Goal: Check status: Check status

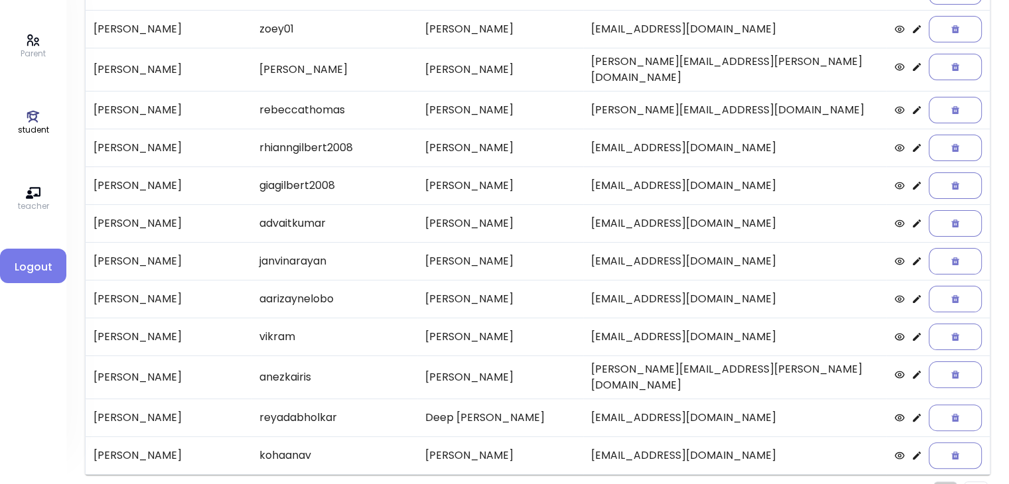
scroll to position [255, 0]
click at [501, 478] on img "Pagination" at bounding box center [975, 493] width 5 height 9
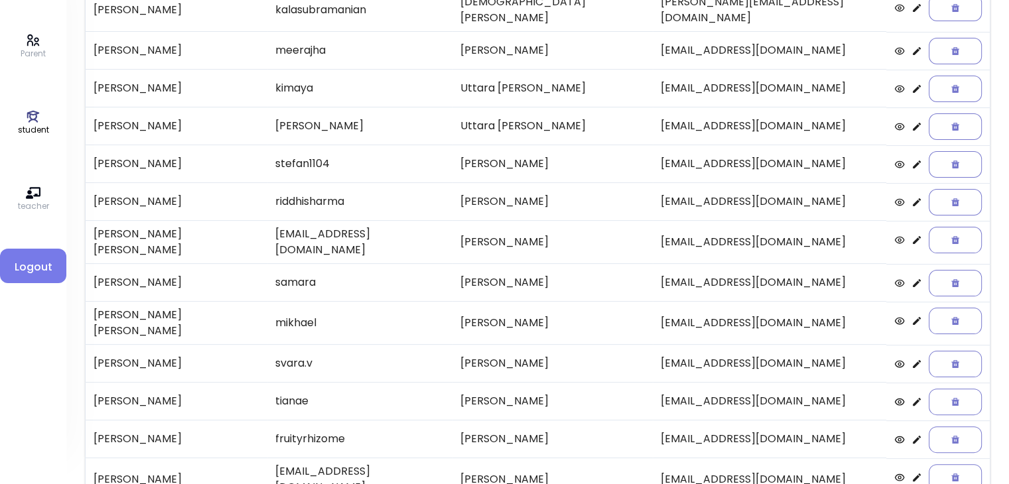
scroll to position [259, 0]
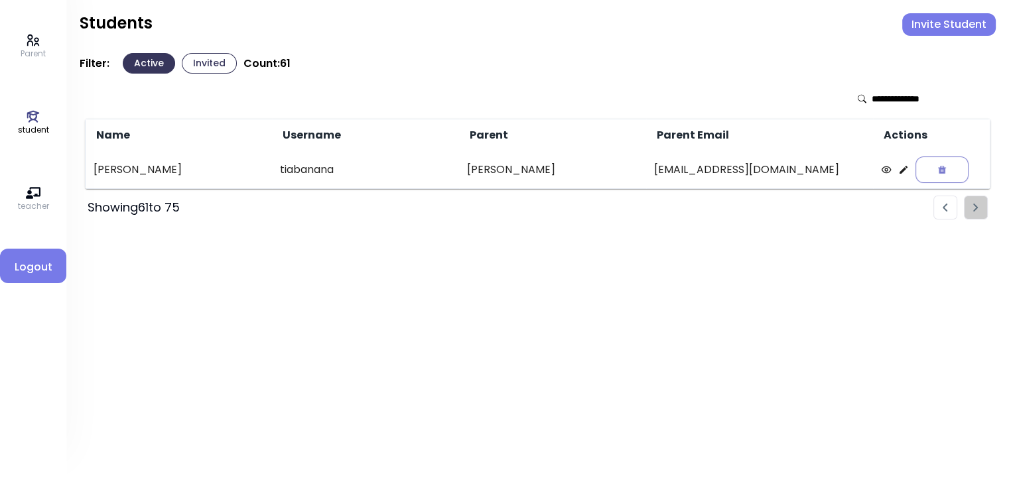
scroll to position [0, 0]
click at [501, 206] on img "Pagination" at bounding box center [954, 208] width 5 height 9
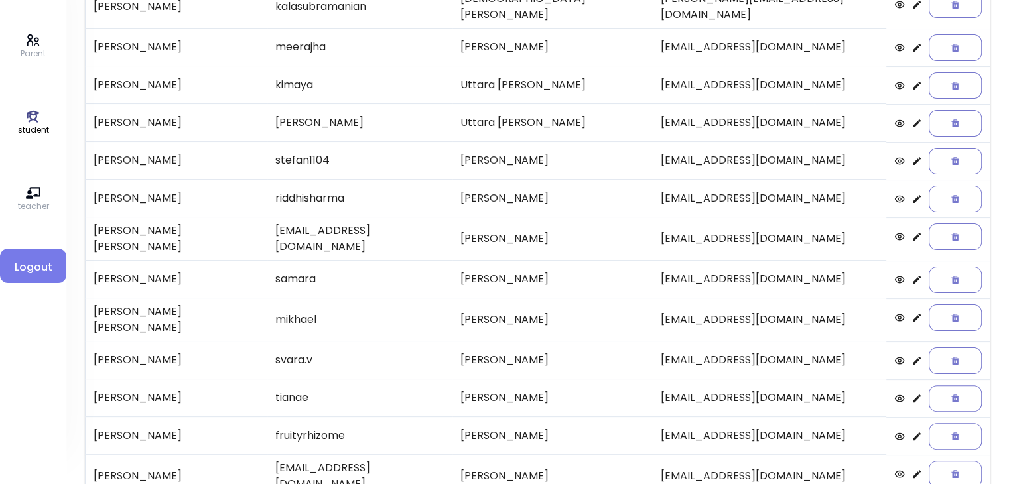
scroll to position [276, 0]
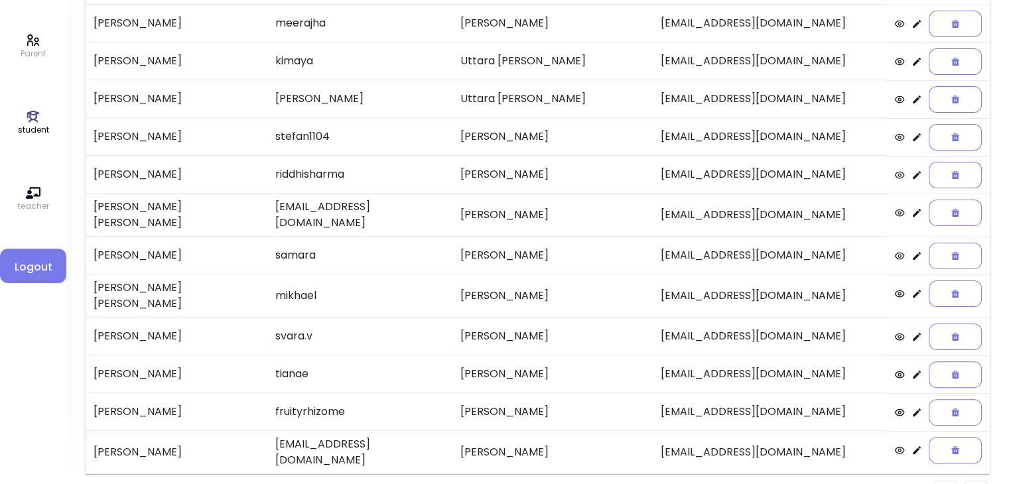
click at [501, 478] on img "Pagination" at bounding box center [944, 493] width 5 height 9
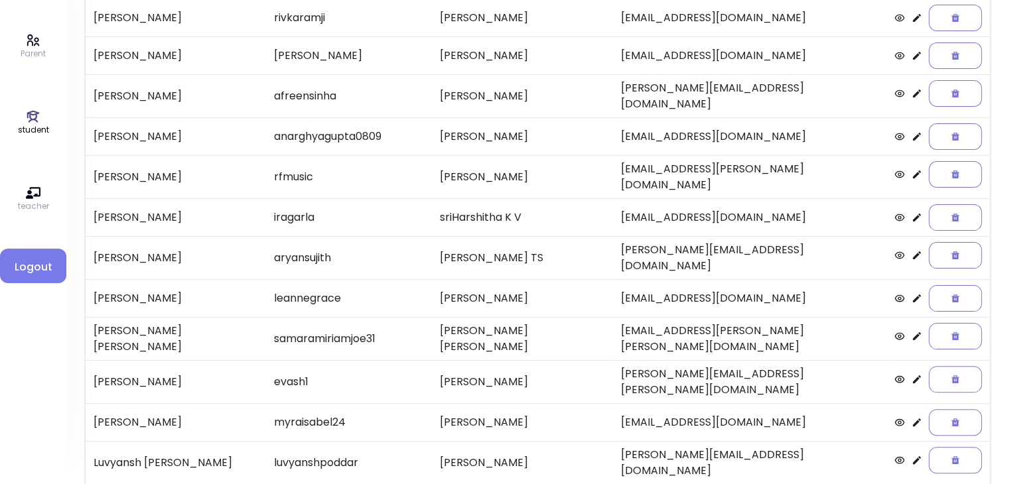
scroll to position [0, 0]
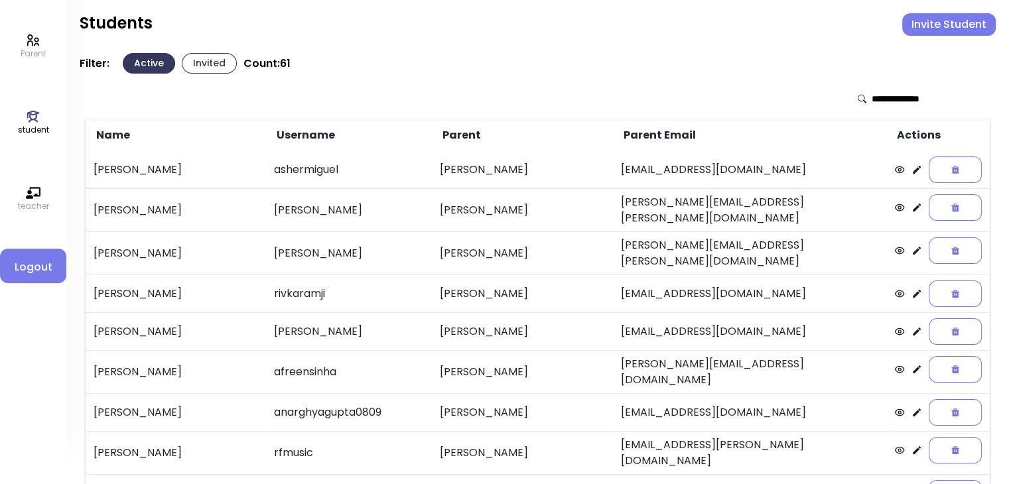
click at [501, 95] on input "text" at bounding box center [918, 98] width 94 height 13
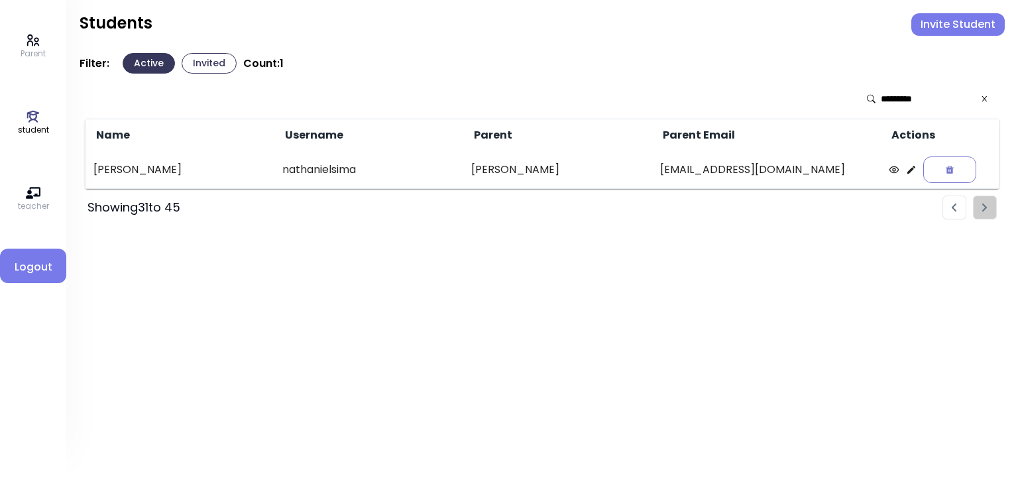
type input "*********"
click at [195, 169] on td "[PERSON_NAME]" at bounding box center [180, 170] width 189 height 38
click at [501, 170] on icon at bounding box center [912, 170] width 8 height 8
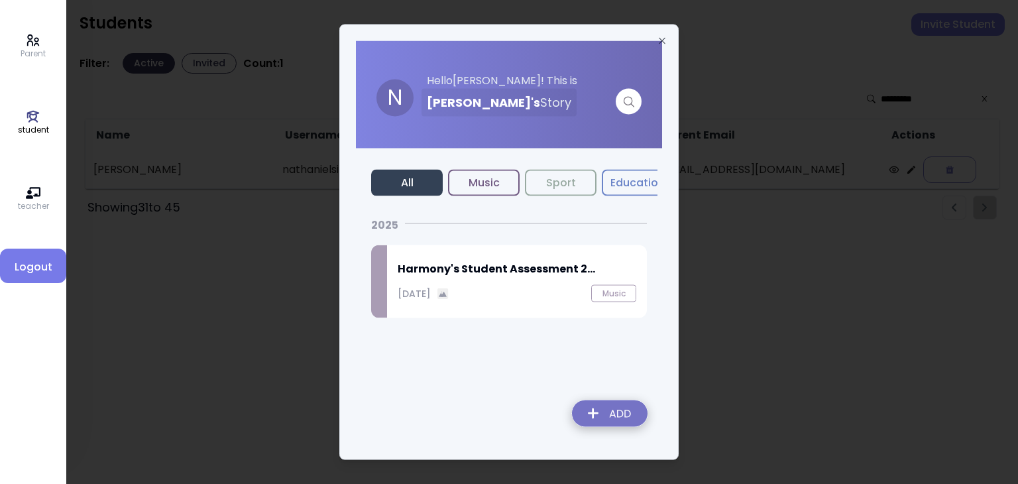
click at [480, 280] on div "Harmony's Student Assessment 2... [DATE] Music" at bounding box center [517, 281] width 260 height 73
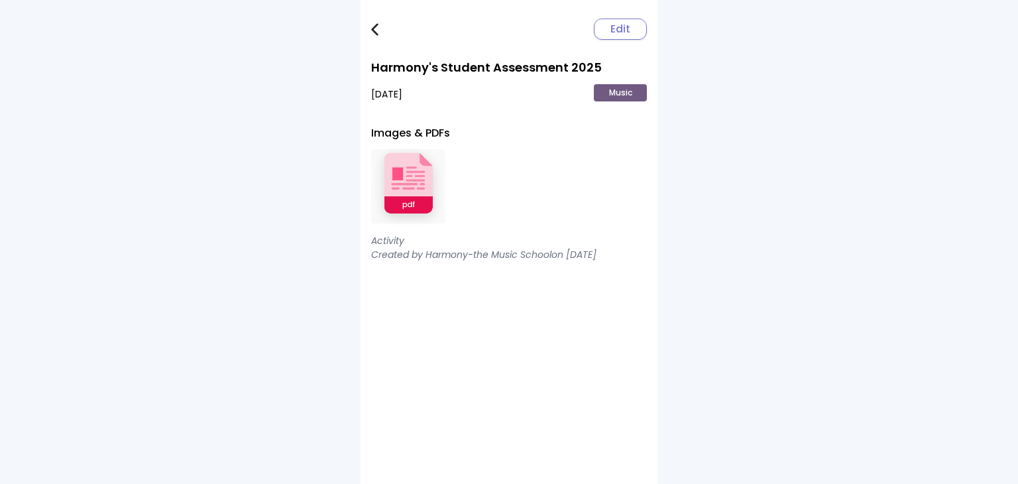
click at [406, 185] on img at bounding box center [408, 186] width 74 height 87
